Goal: Find specific page/section: Find specific page/section

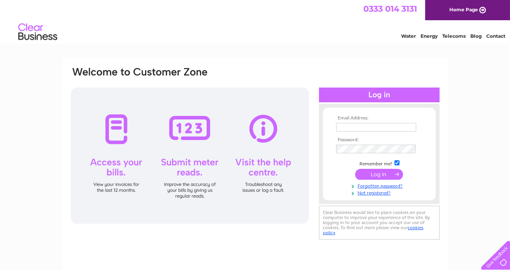
type input "bobterryhlg@aol.com"
click at [377, 173] on input "submit" at bounding box center [379, 174] width 48 height 11
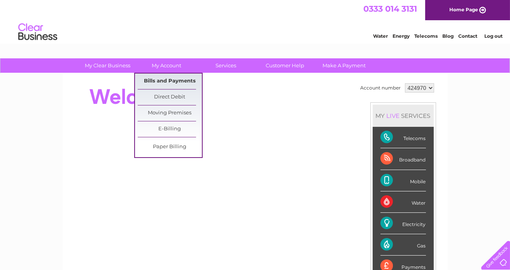
click at [159, 79] on link "Bills and Payments" at bounding box center [170, 82] width 64 height 16
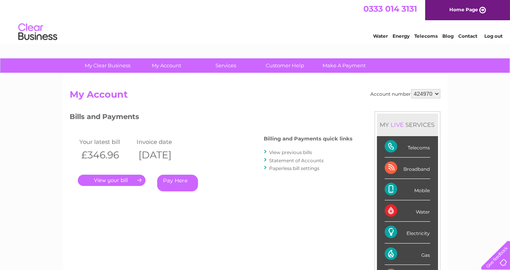
click at [141, 179] on link "." at bounding box center [112, 180] width 68 height 11
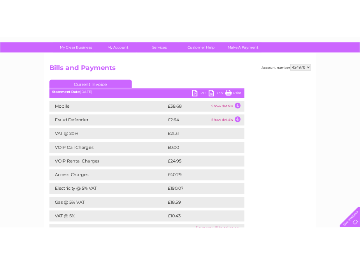
scroll to position [51, 0]
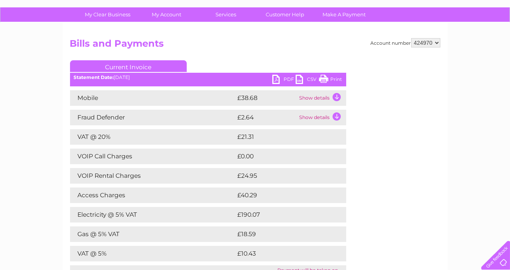
click at [275, 78] on link "PDF" at bounding box center [284, 80] width 23 height 11
